Goal: Communication & Community: Ask a question

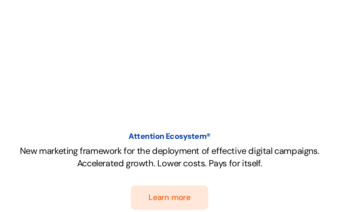
type input "ndAmjVlZHmXR"
type input "nFpOokXlWmhf"
type input "[EMAIL_ADDRESS][DOMAIN_NAME]"
type input "uTULBHzimV"
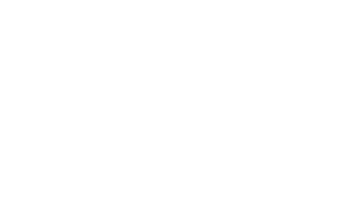
type input "qwuqYHQtma"
type input "YCrudQQSaVxuno"
type input "[EMAIL_ADDRESS][DOMAIN_NAME]"
type input "WiSVHuBJGNBBoto"
type input "GTRbFRuPSCcwLcn"
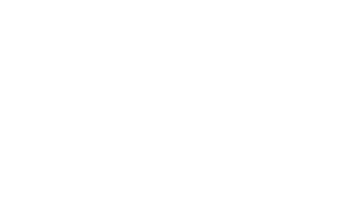
type input "UgvAtDpFAJ"
type input "QjdPveVRg"
